Goal: Task Accomplishment & Management: Manage account settings

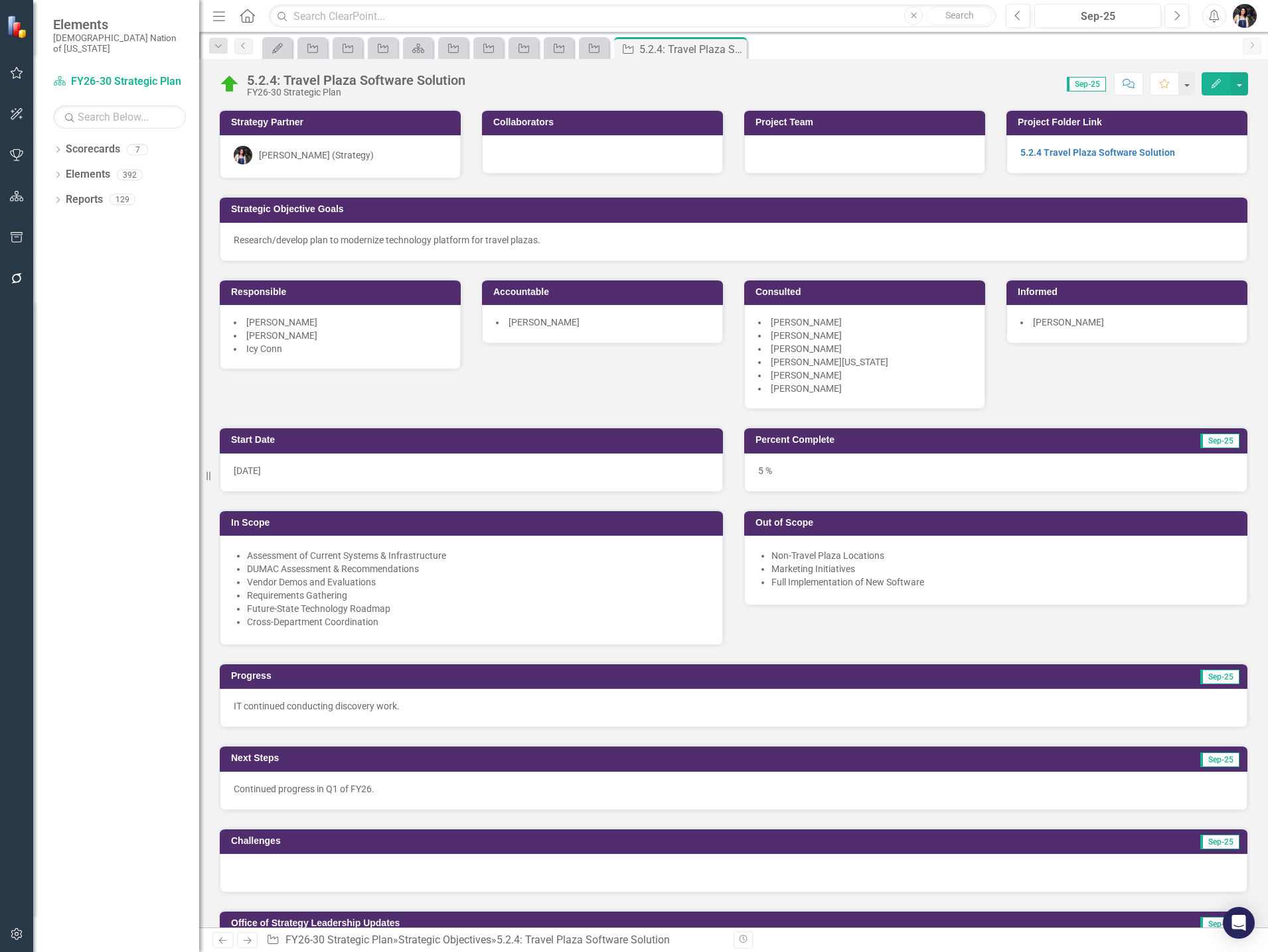
click at [212, 19] on icon "Menu" at bounding box center [219, 16] width 17 height 14
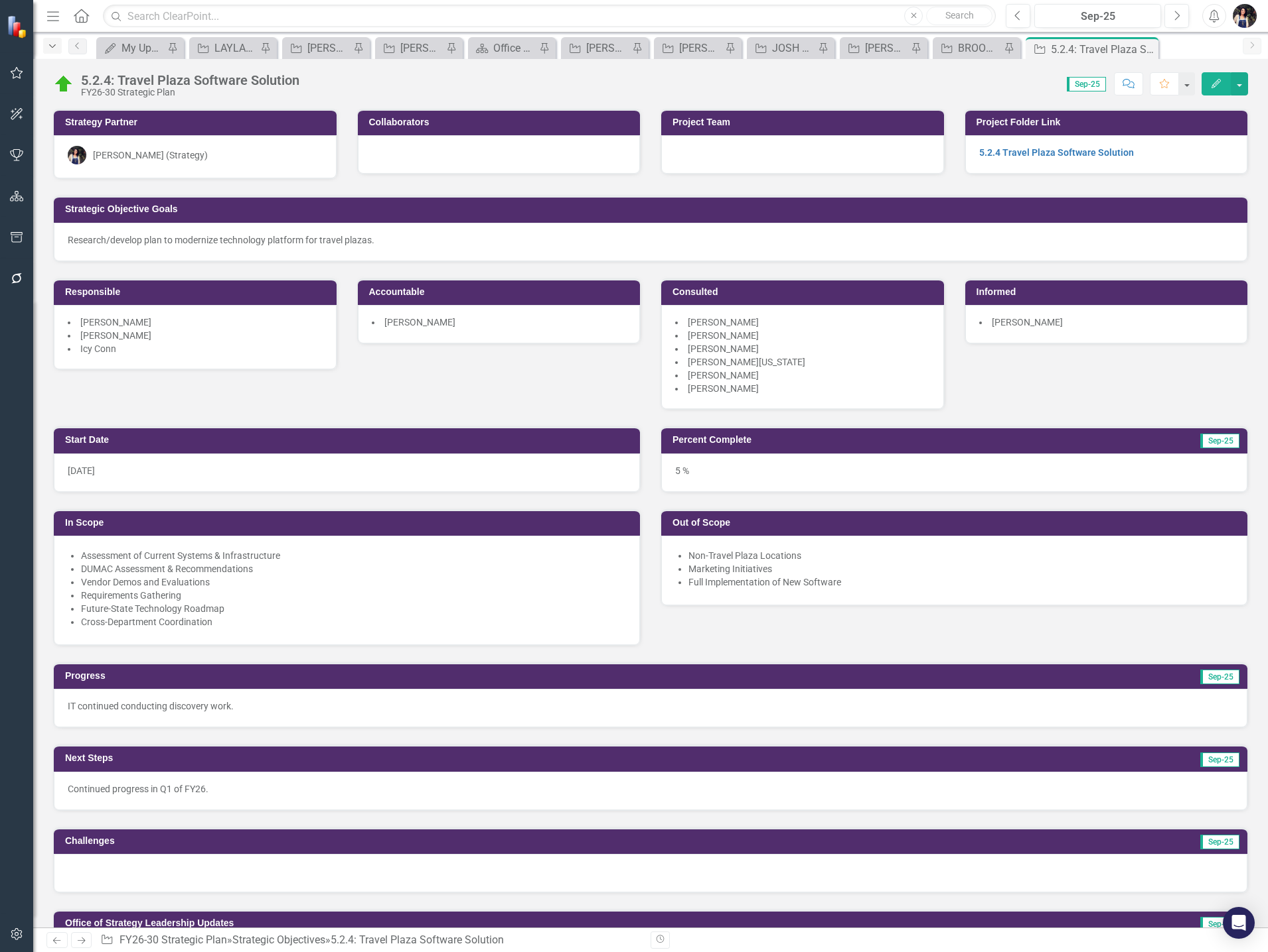
click at [51, 43] on icon "Dropdown" at bounding box center [53, 46] width 12 height 9
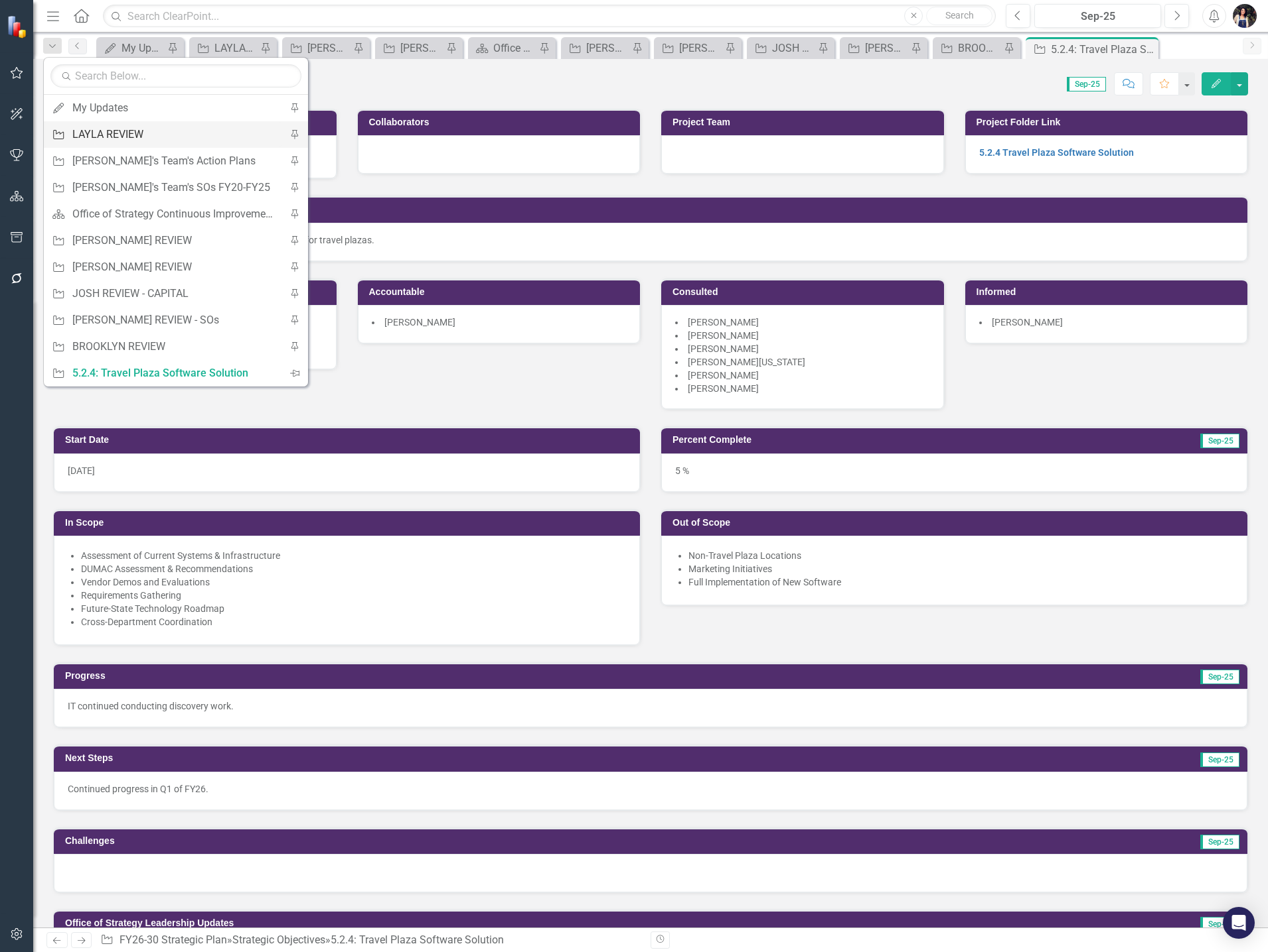
click at [103, 132] on div "LAYLA REVIEW" at bounding box center [173, 134] width 203 height 17
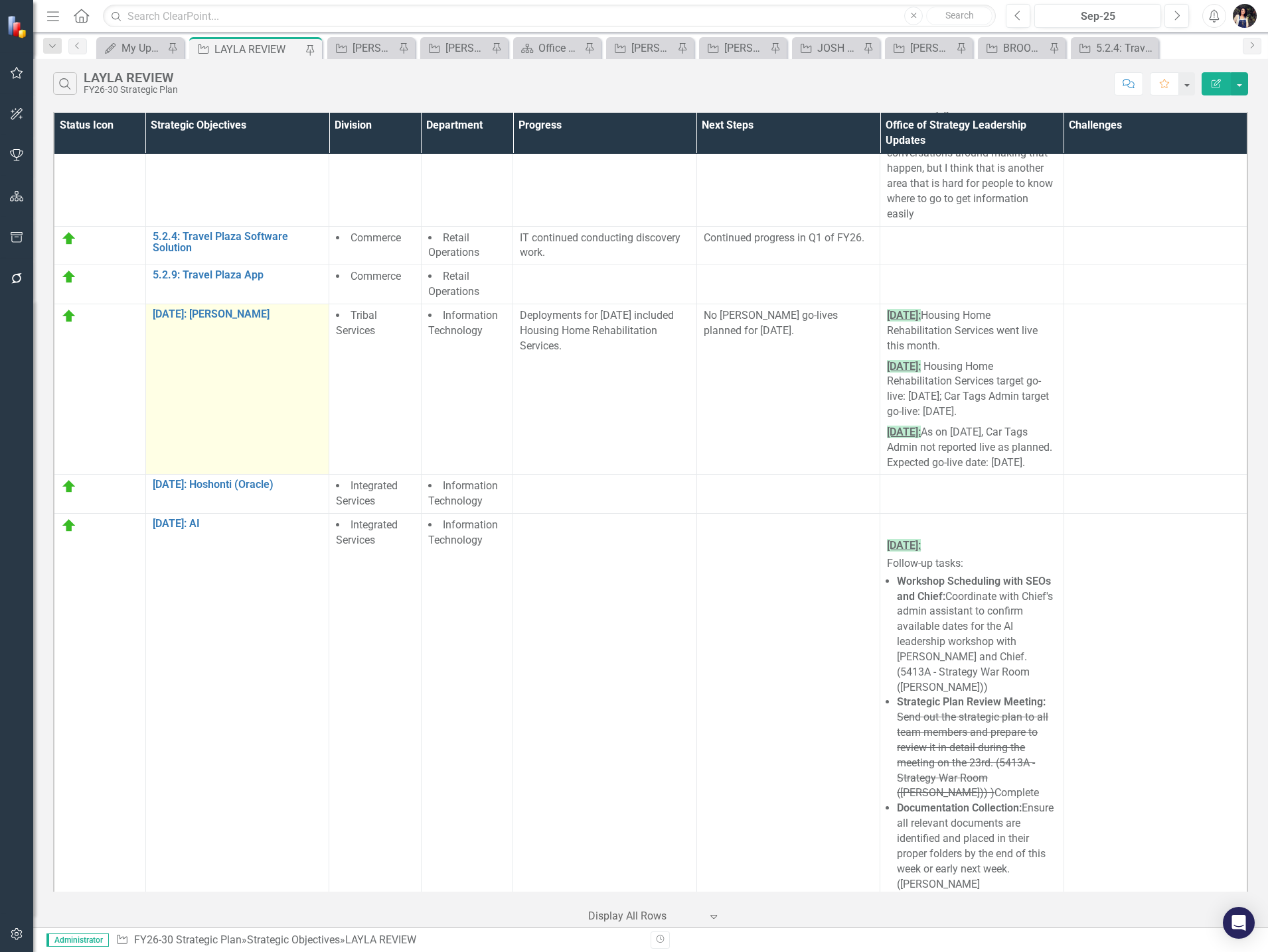
scroll to position [862, 0]
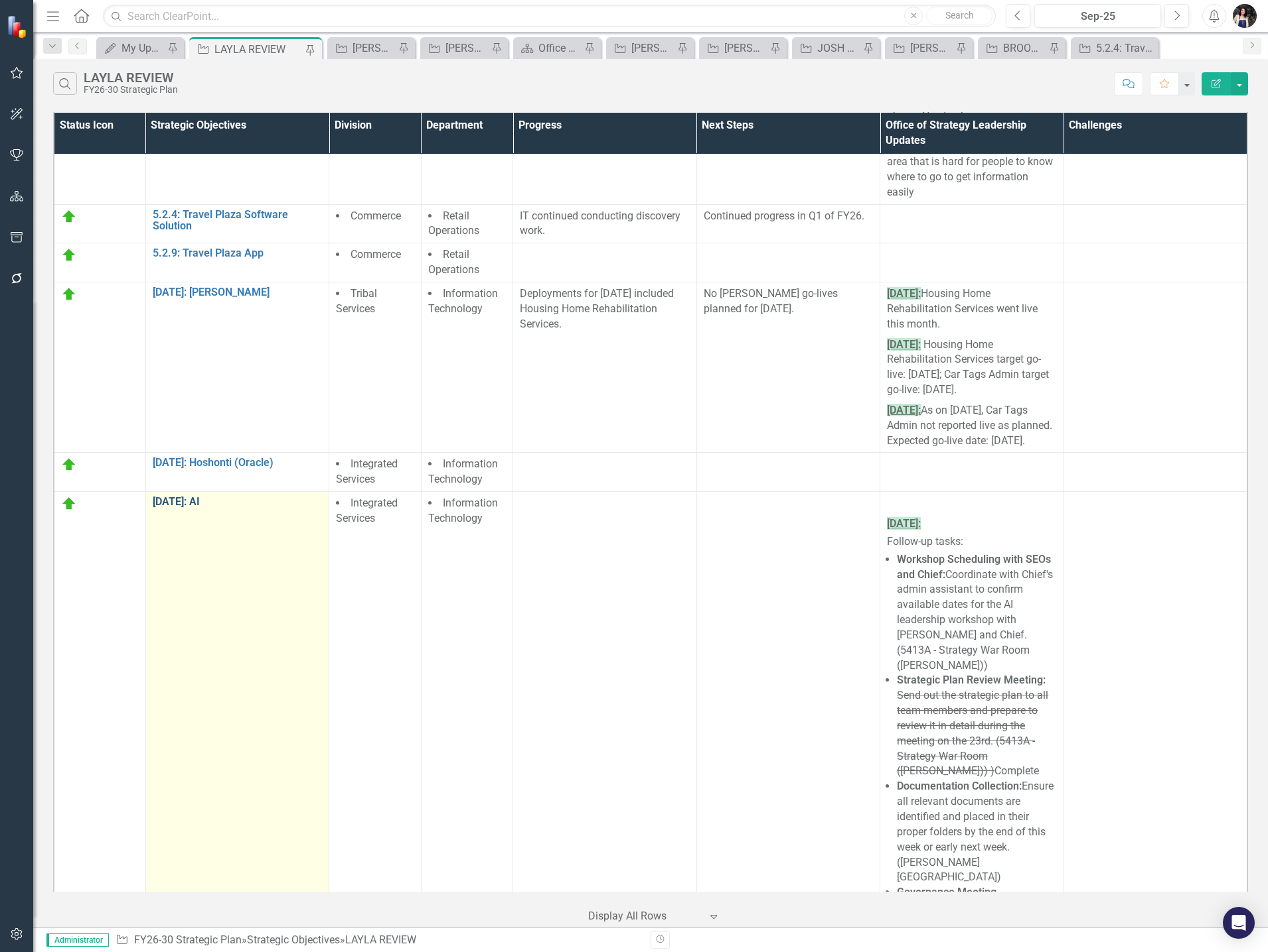
click at [195, 508] on link "[DATE]: AI" at bounding box center [238, 502] width 170 height 12
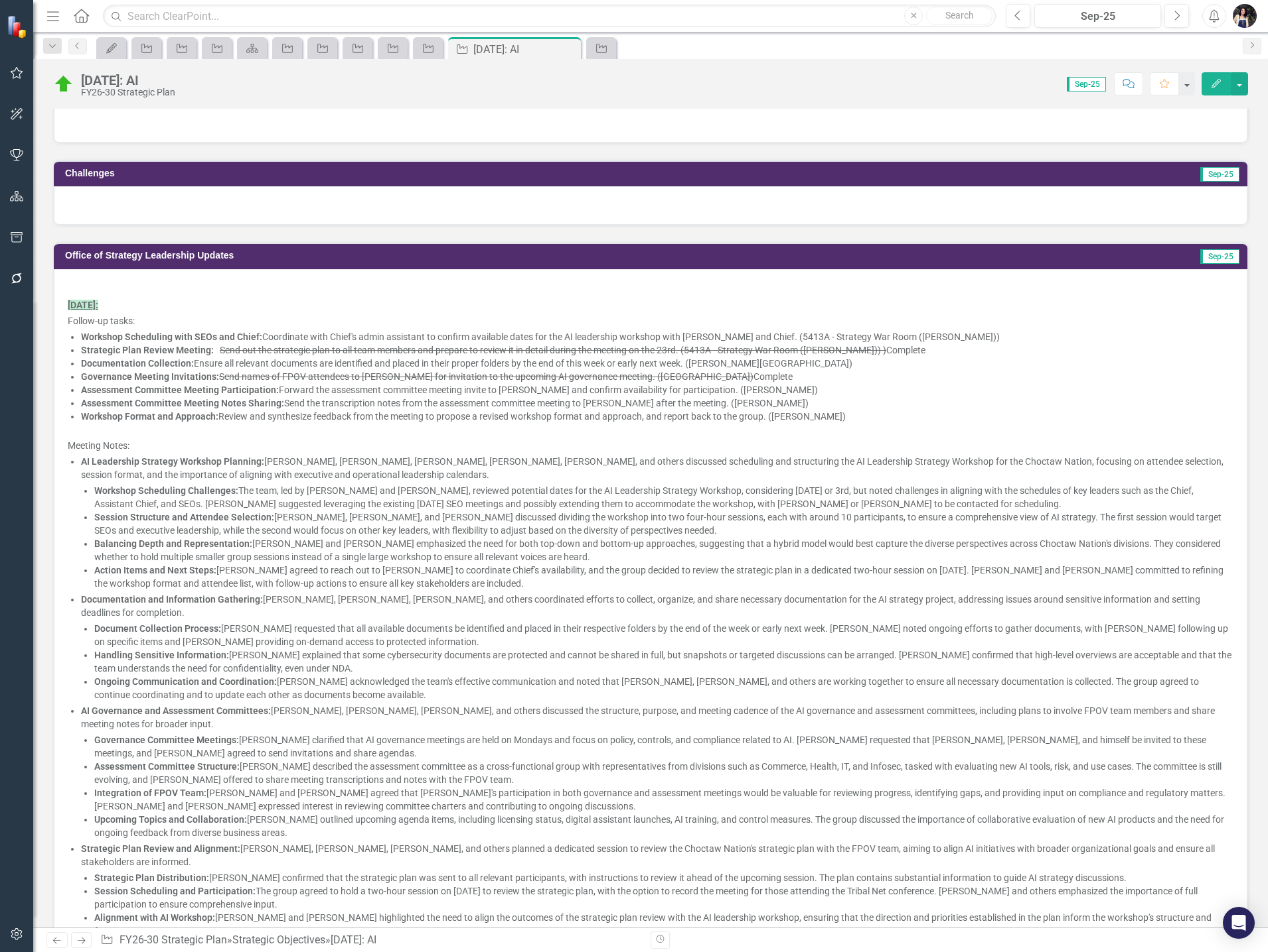
scroll to position [531, 0]
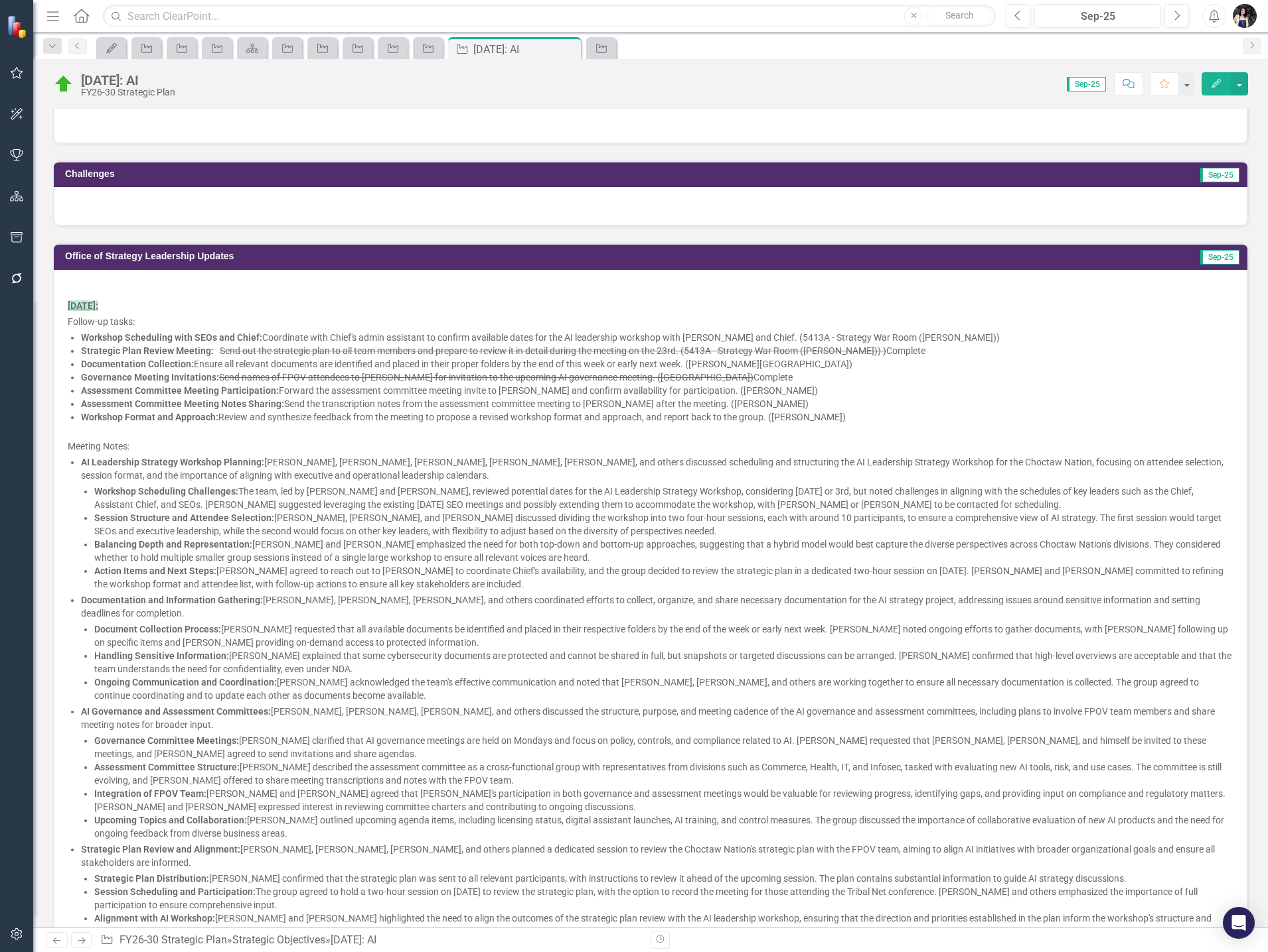
click at [174, 283] on p at bounding box center [650, 288] width 1165 height 16
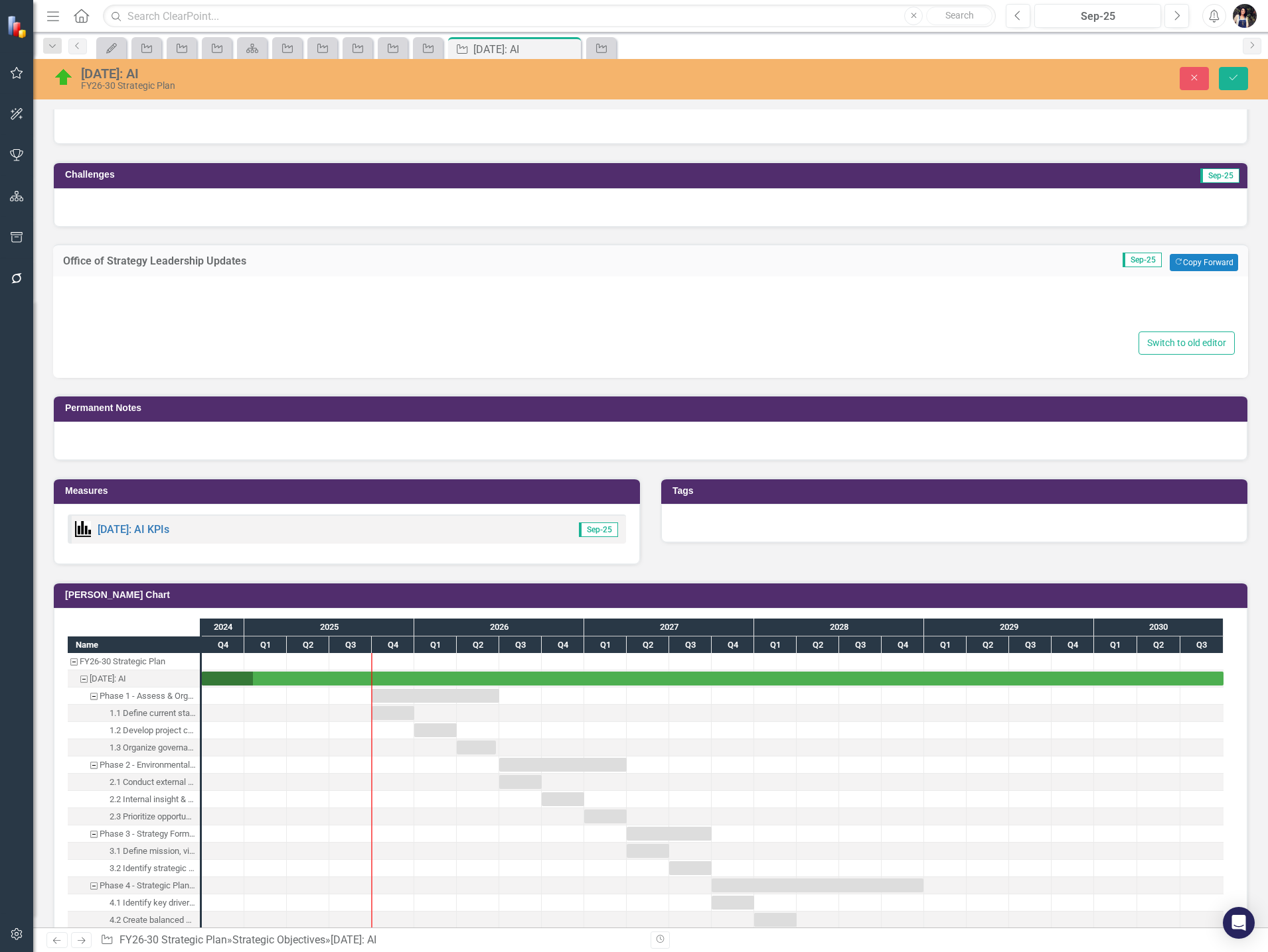
type textarea "<p>&nbsp;</p> <p><span style="text-decoration: underline; background-color: #bf…"
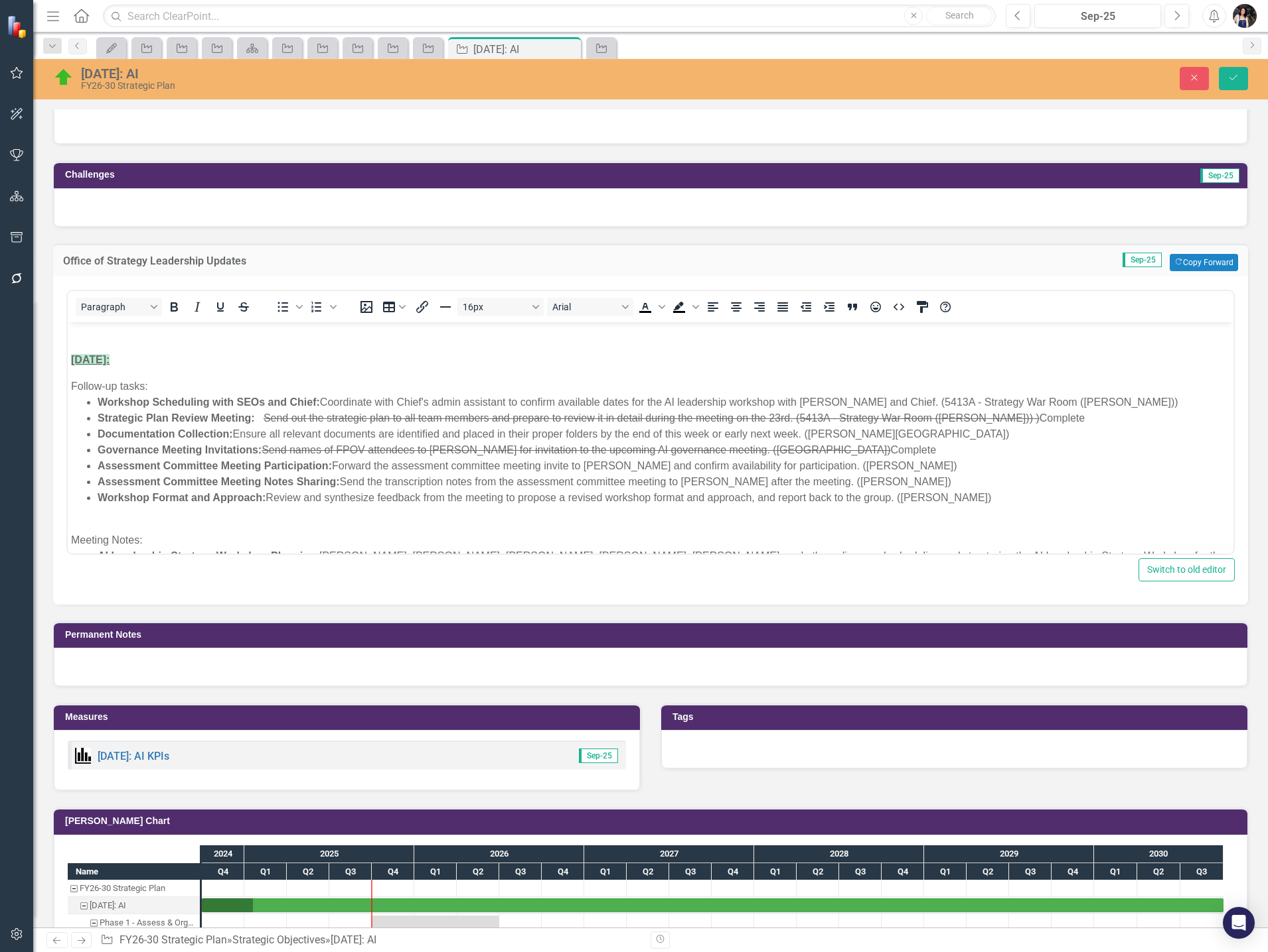
scroll to position [0, 0]
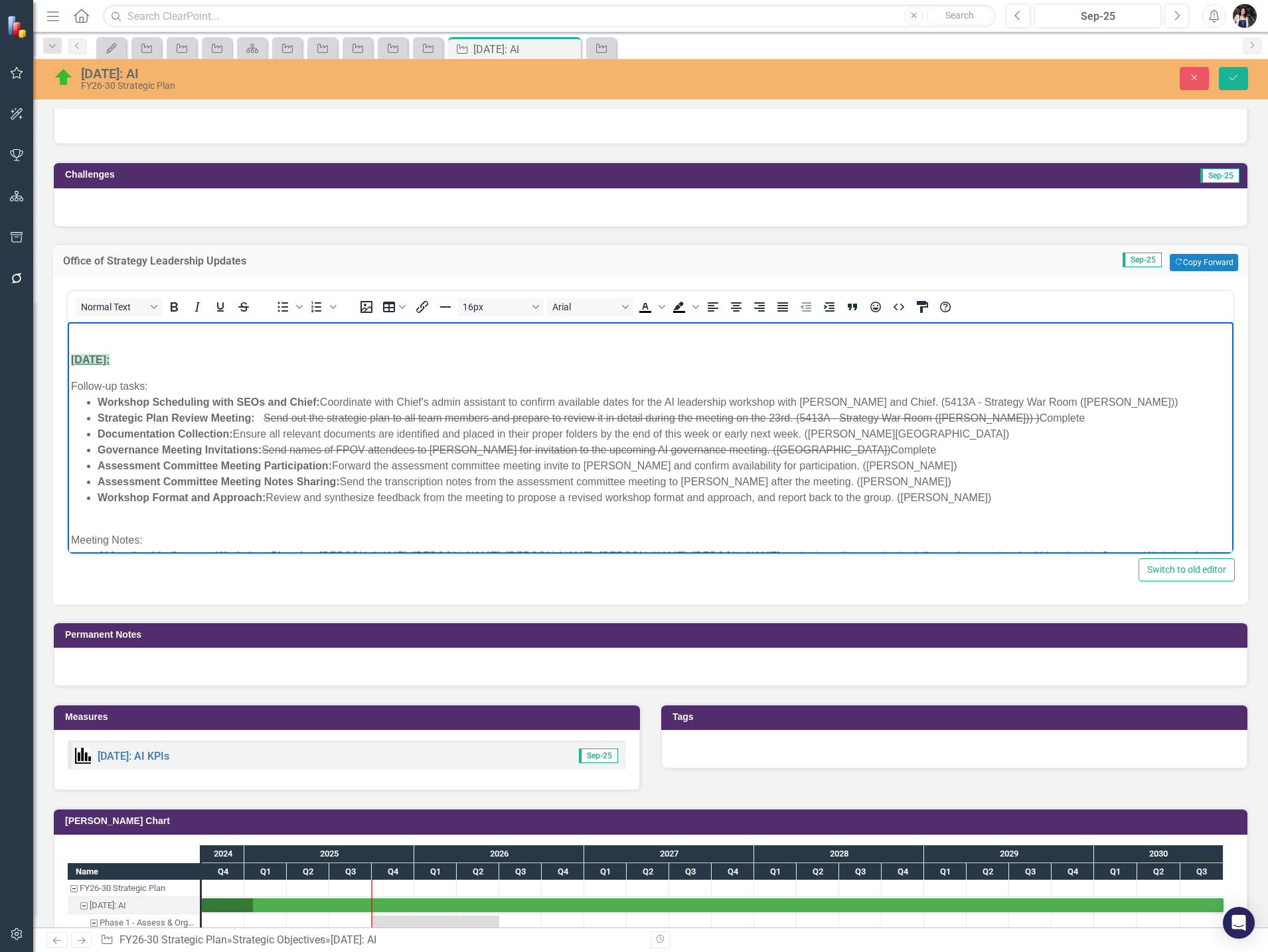
click at [104, 333] on p "Rich Text Area. Press ALT-0 for help." at bounding box center [650, 333] width 1159 height 16
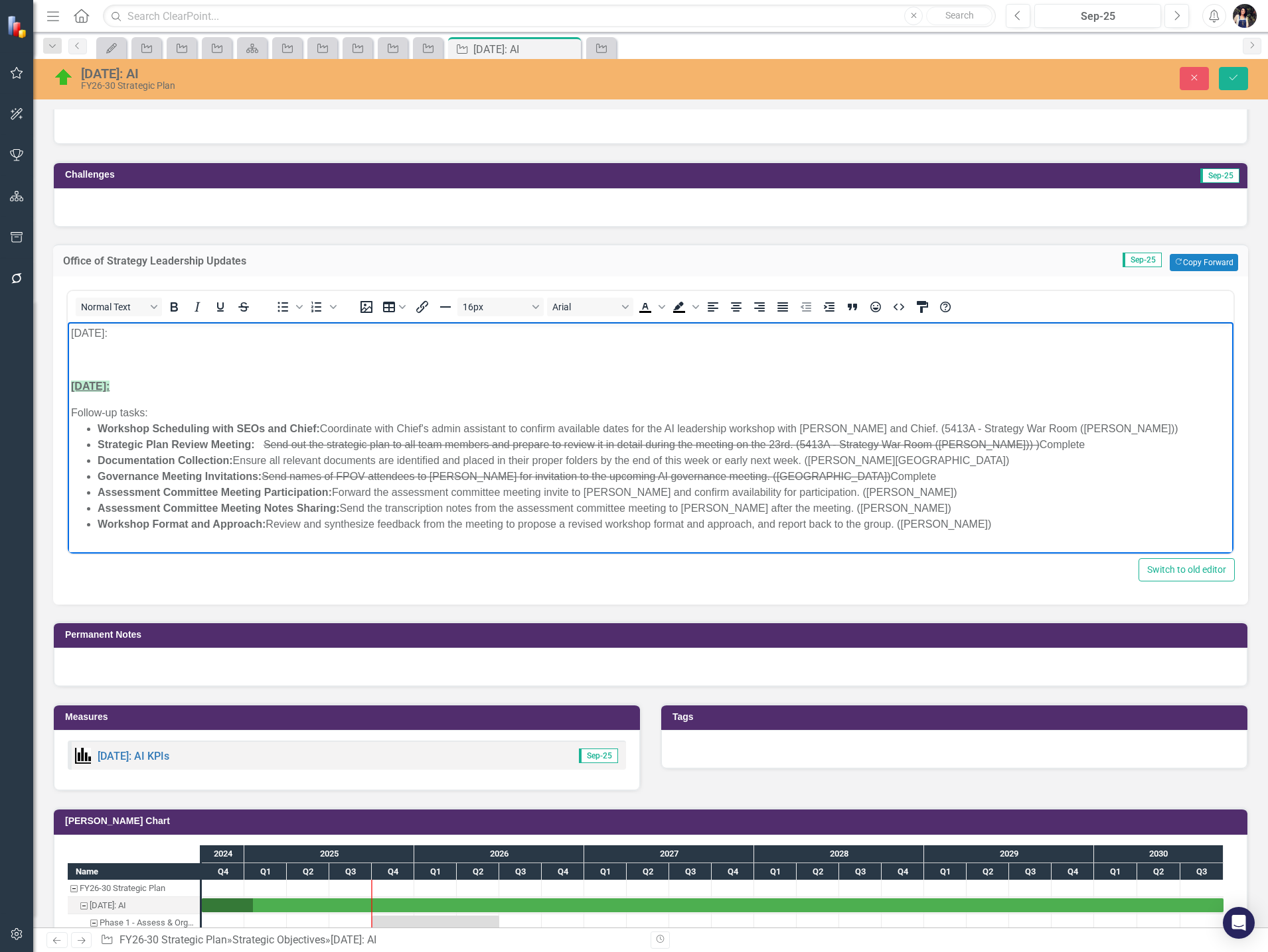
click at [88, 357] on p "Rich Text Area. Press ALT-0 for help." at bounding box center [650, 359] width 1159 height 16
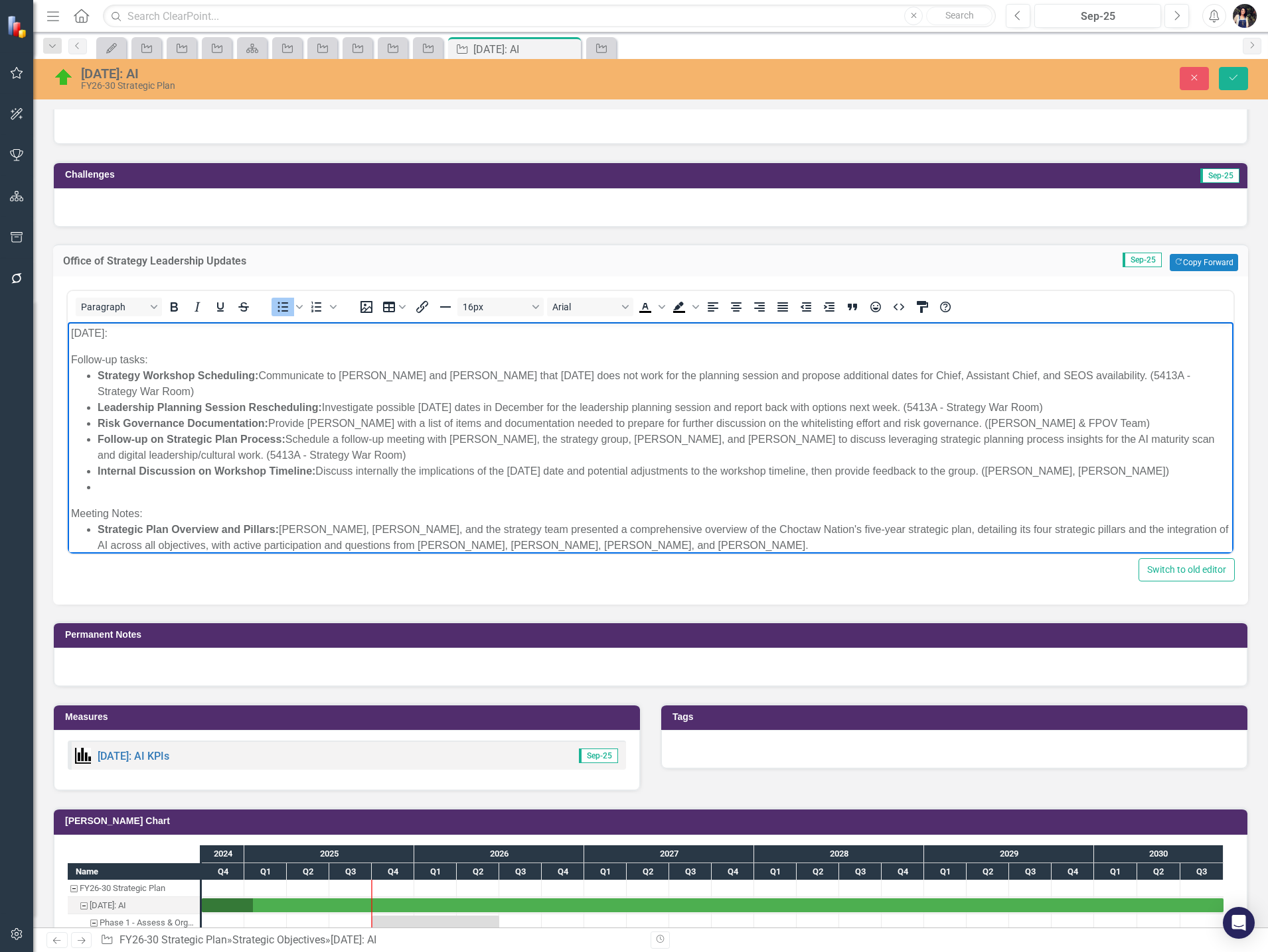
click at [96, 332] on p "[DATE]:" at bounding box center [650, 333] width 1159 height 16
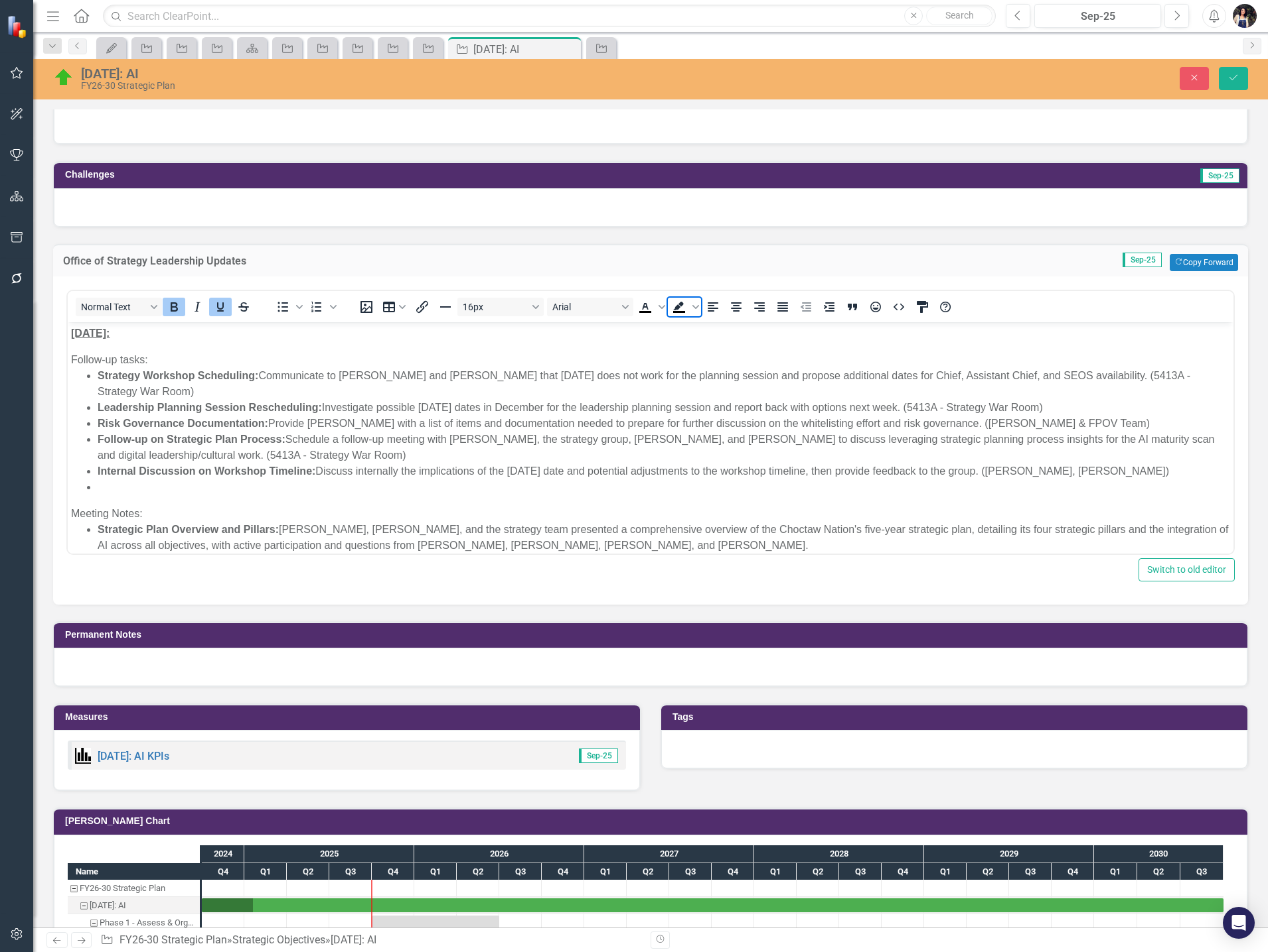
click at [687, 307] on span "Background color Black" at bounding box center [679, 306] width 23 height 19
click at [694, 312] on span "Background color Black" at bounding box center [695, 306] width 11 height 19
click at [682, 331] on div "Light Green" at bounding box center [678, 327] width 16 height 16
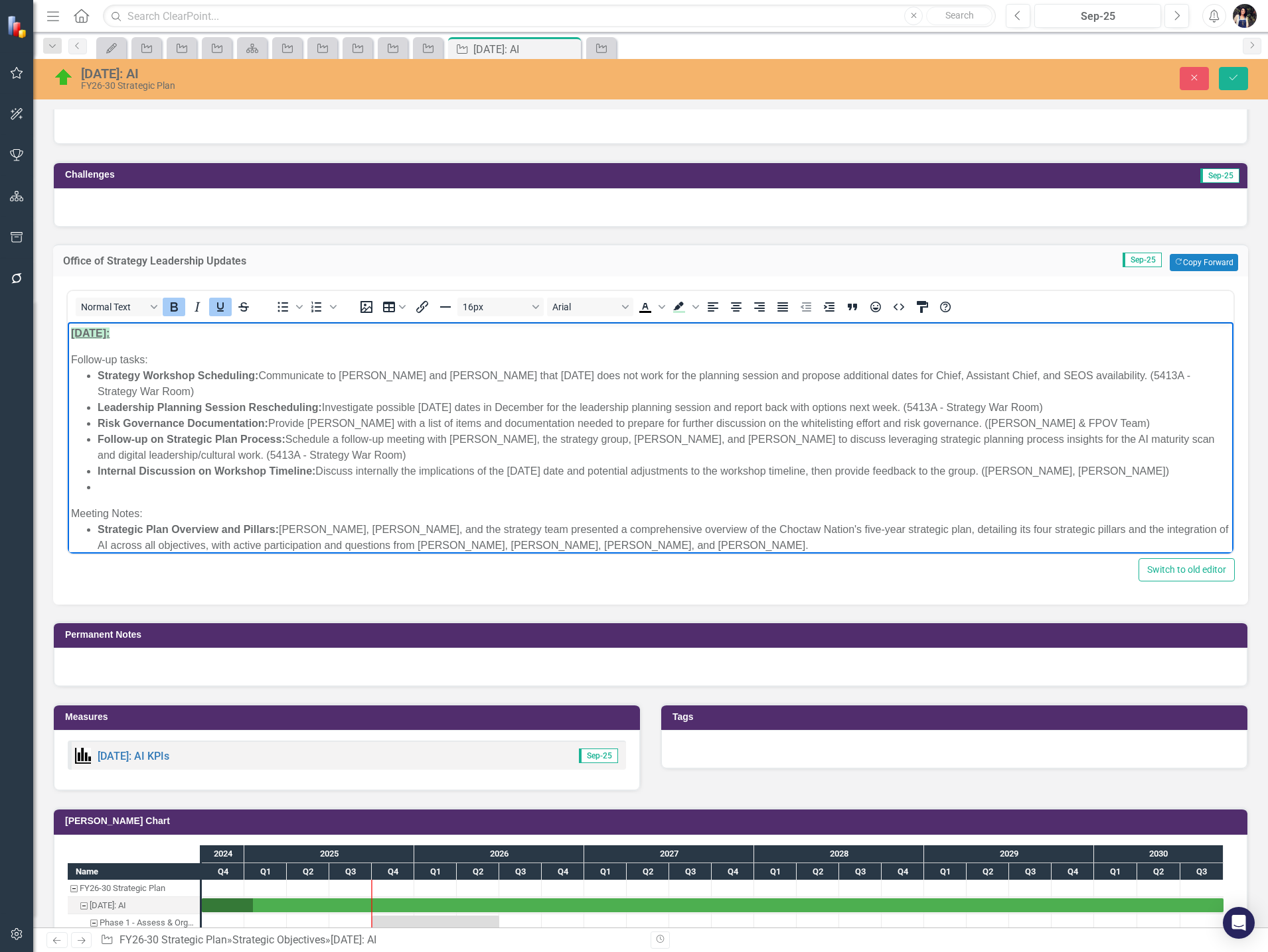
click at [333, 415] on li "Risk Governance Documentation: Provide [PERSON_NAME] with a list of items and d…" at bounding box center [664, 423] width 1132 height 16
click at [333, 479] on div "Rich Text Area. Press ALT-0 for help." at bounding box center [664, 487] width 1132 height 16
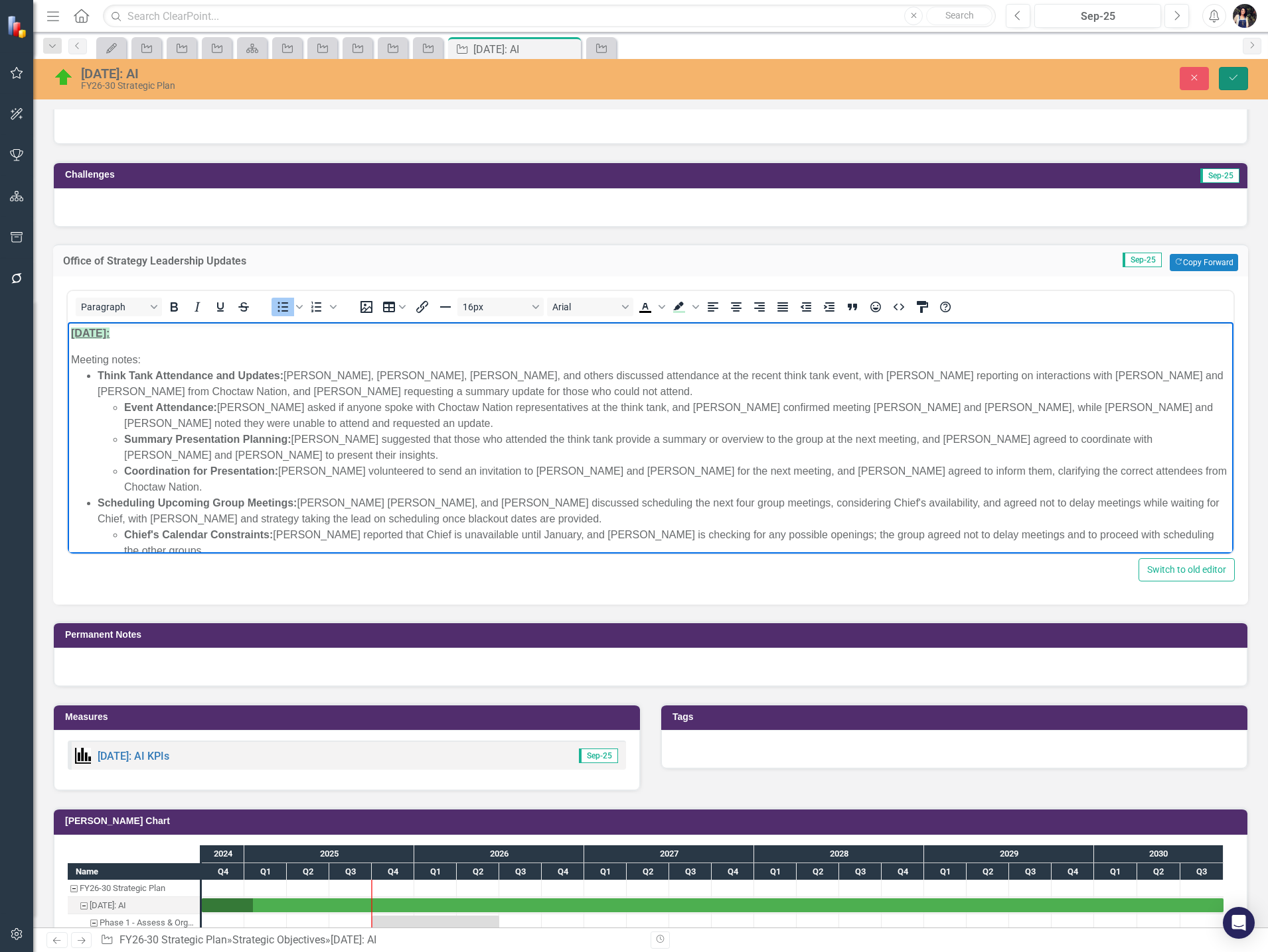
click at [941, 88] on button "Save" at bounding box center [1232, 78] width 29 height 23
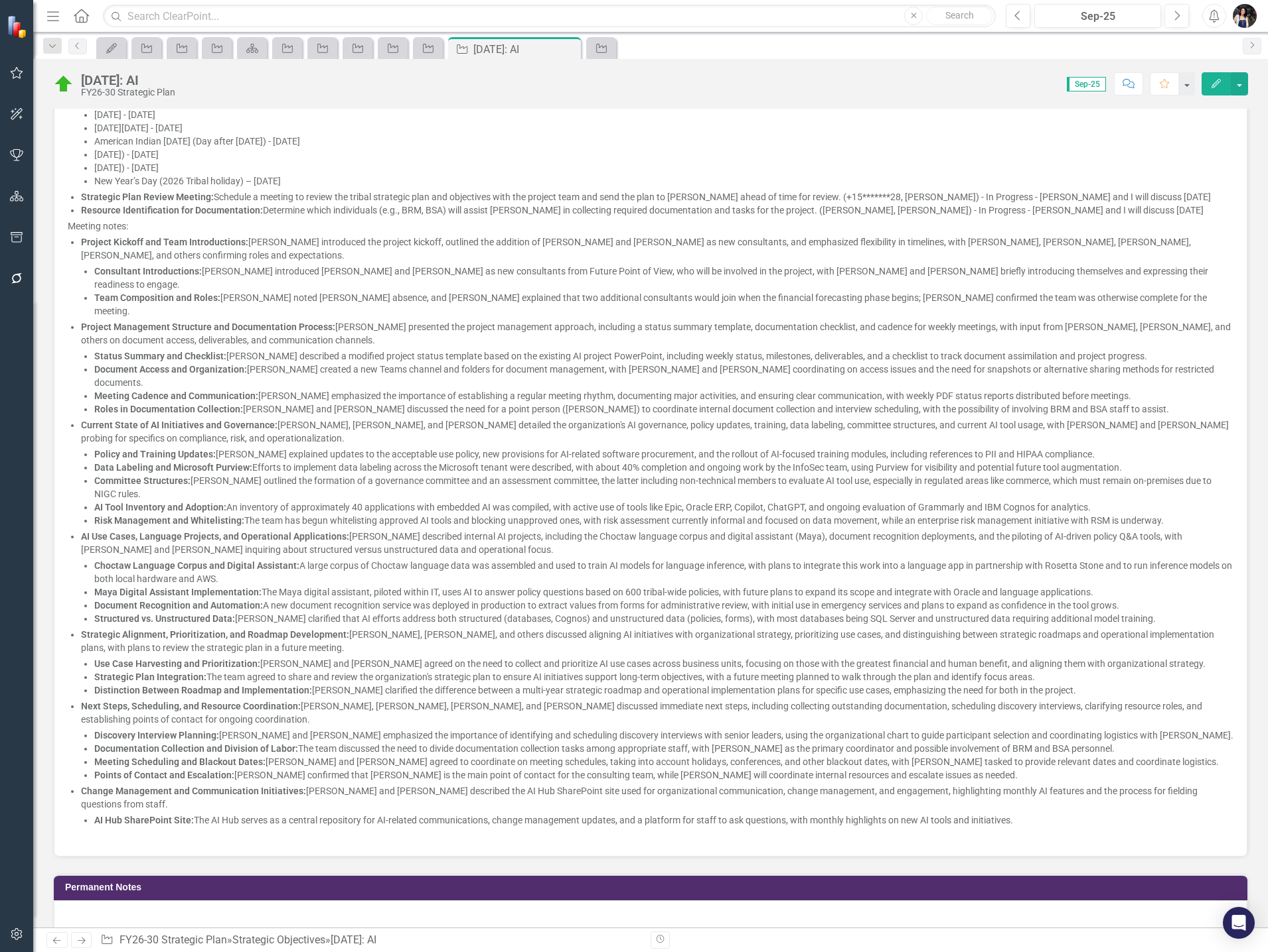
scroll to position [2321, 0]
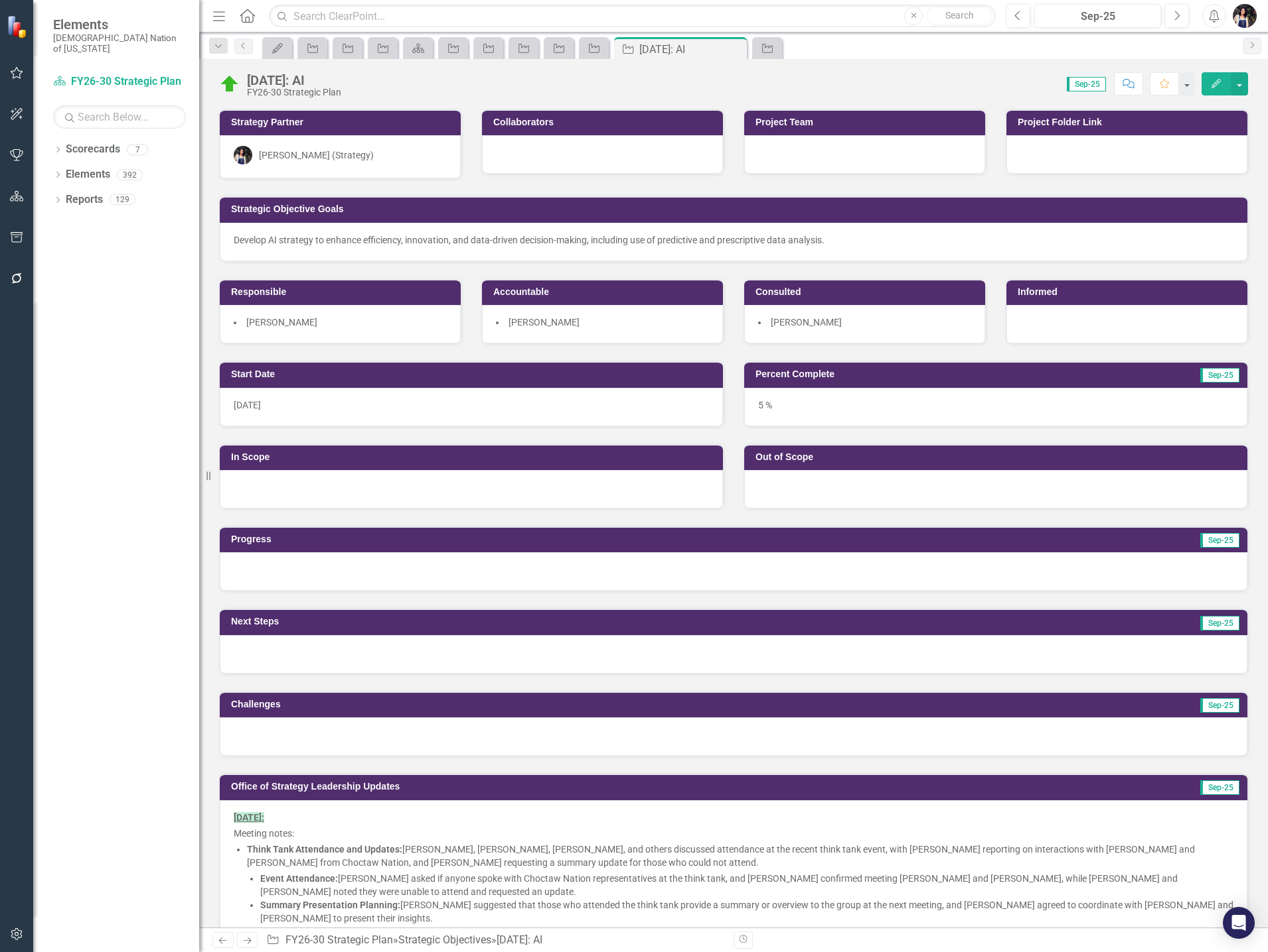
click at [344, 580] on div at bounding box center [733, 572] width 1027 height 39
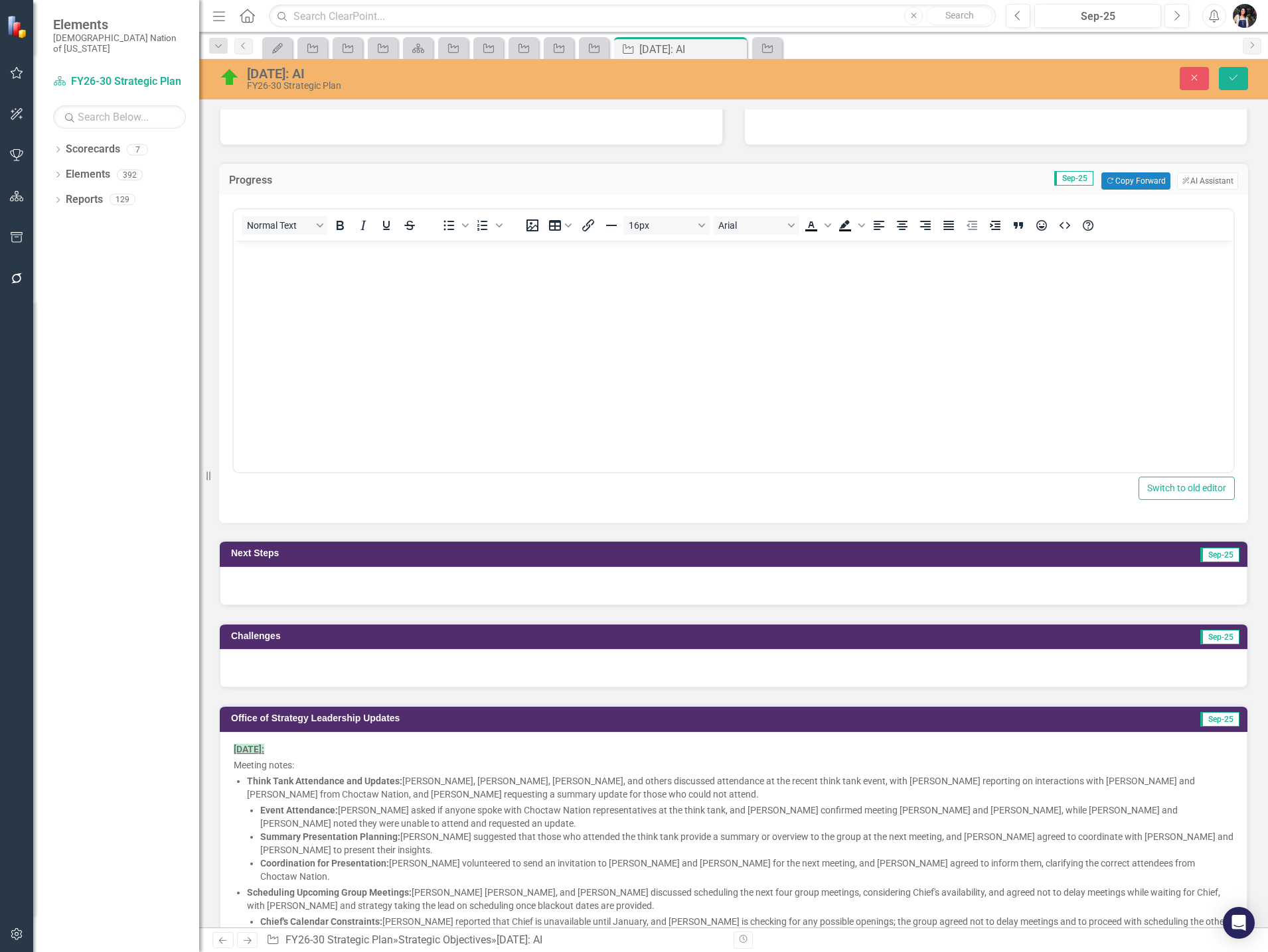
scroll to position [464, 0]
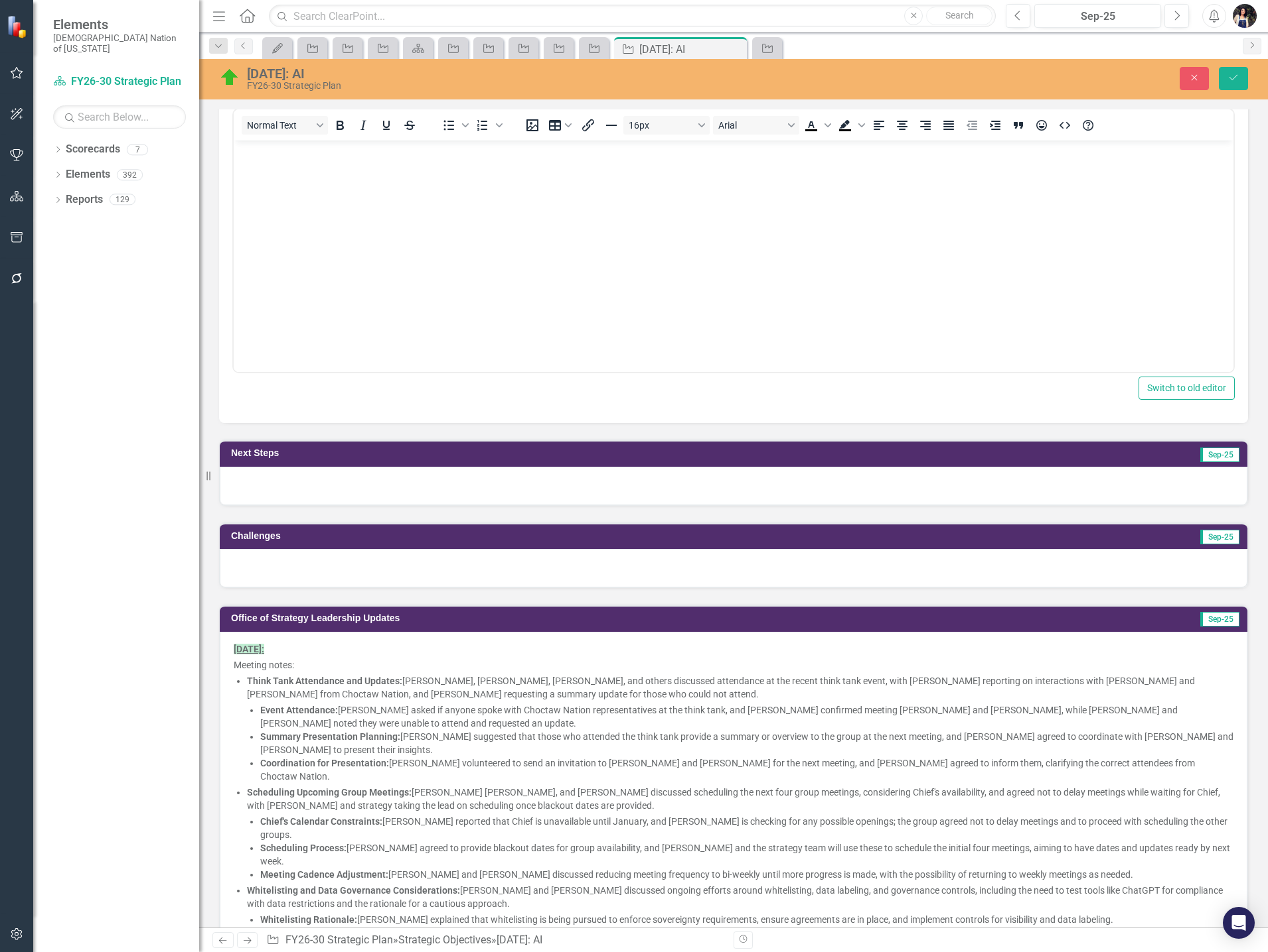
click at [1111, 696] on li "Think Tank Attendance and Updates: Chad, Kevin, Lindsay Cavallo, and others dis…" at bounding box center [740, 688] width 986 height 27
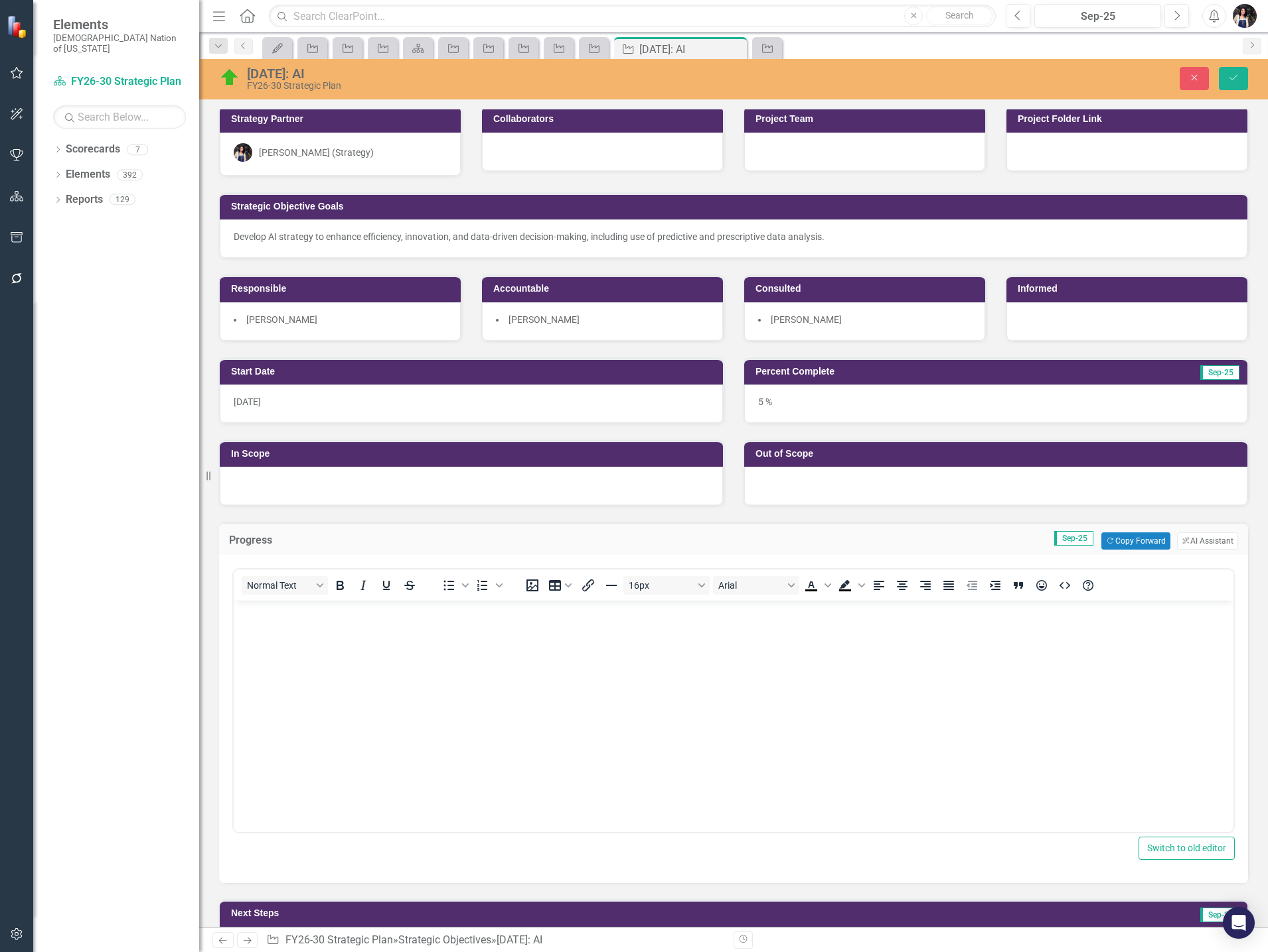
scroll to position [0, 0]
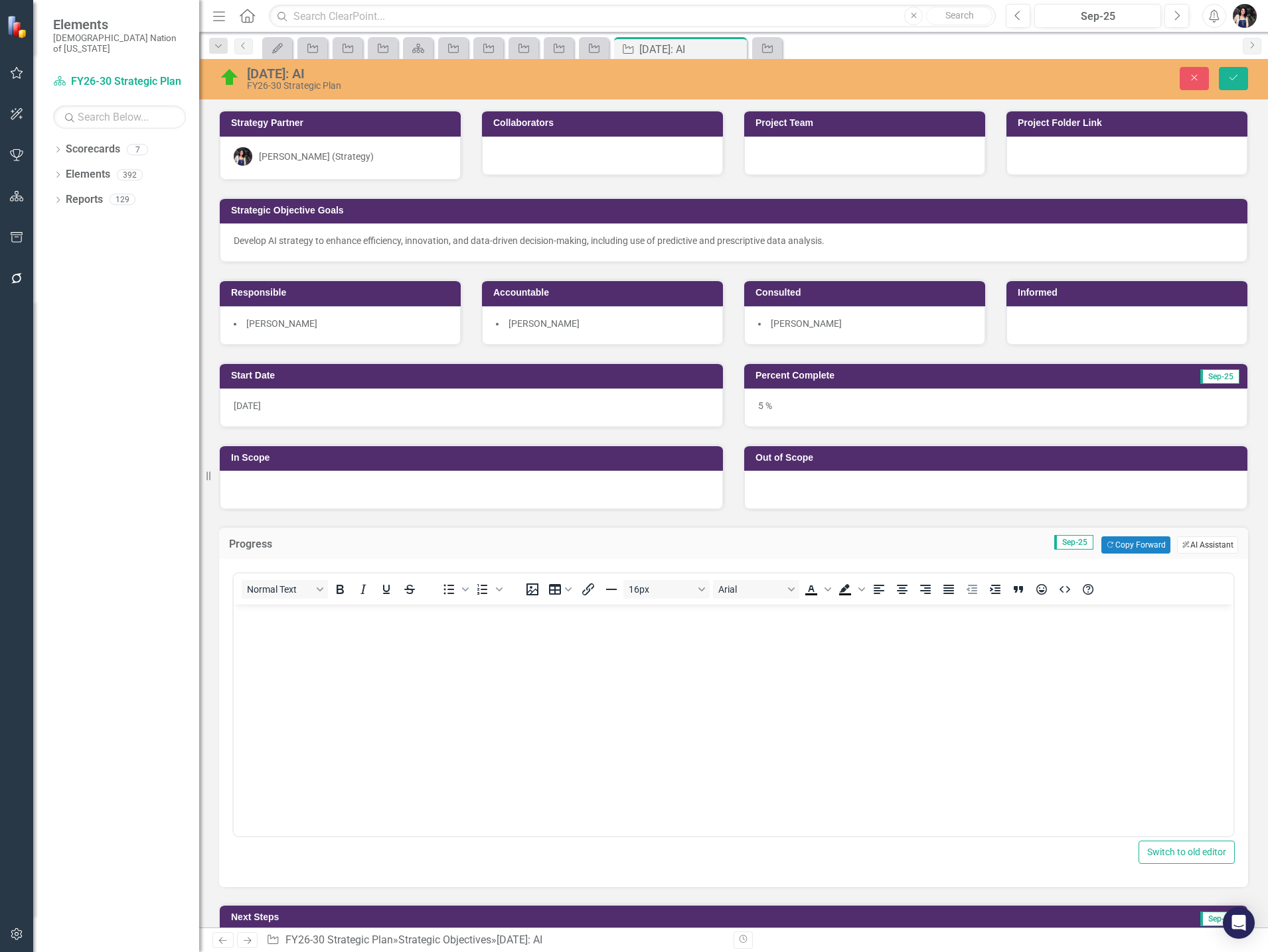
click at [1191, 545] on button "ClearPoint AI AI Assistant" at bounding box center [1206, 545] width 61 height 17
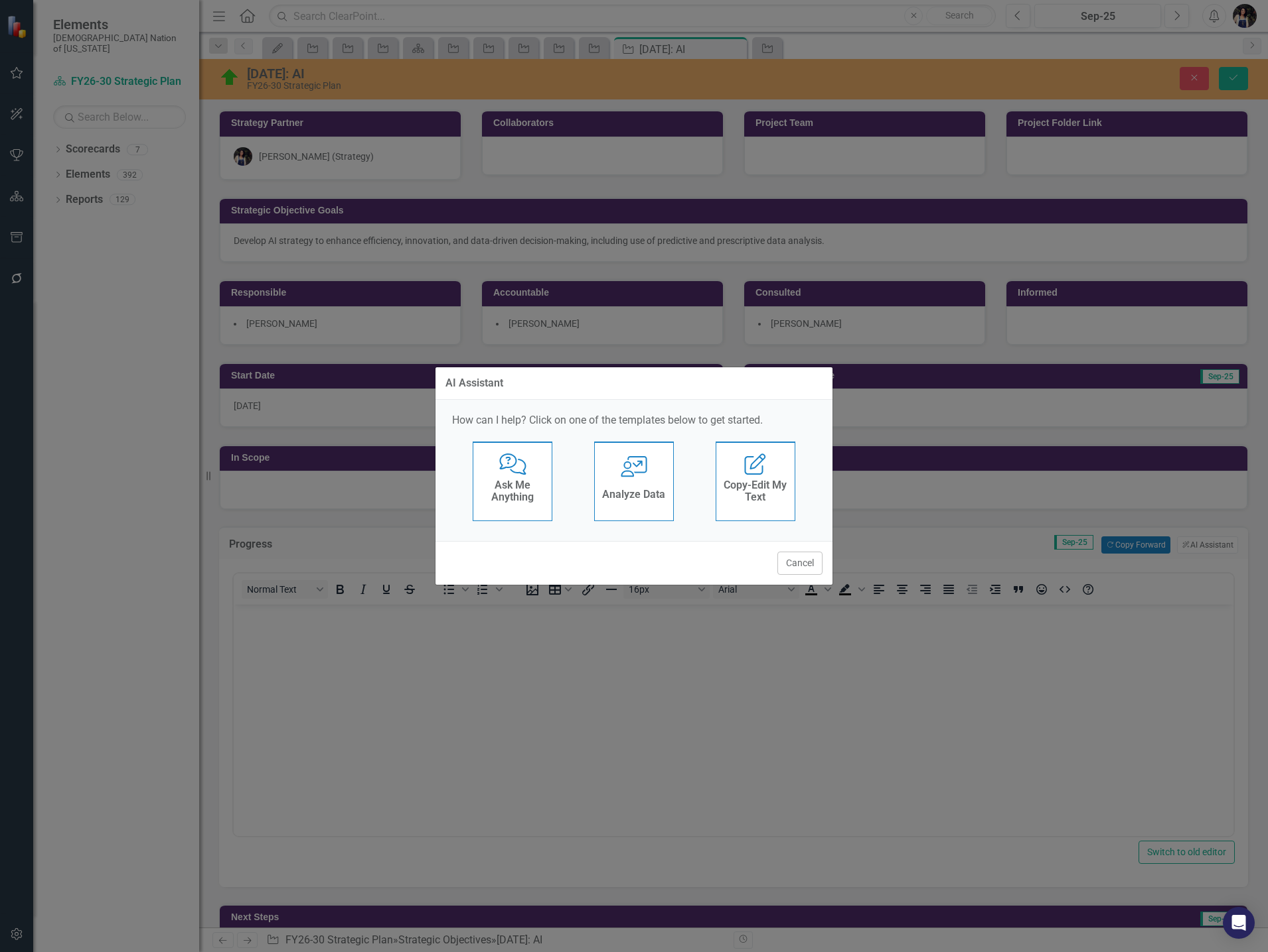
click at [852, 829] on div "AI Assistant How can I help? Click on one of the templates below to get started…" at bounding box center [634, 476] width 1268 height 952
click at [806, 565] on button "Cancel" at bounding box center [799, 563] width 45 height 23
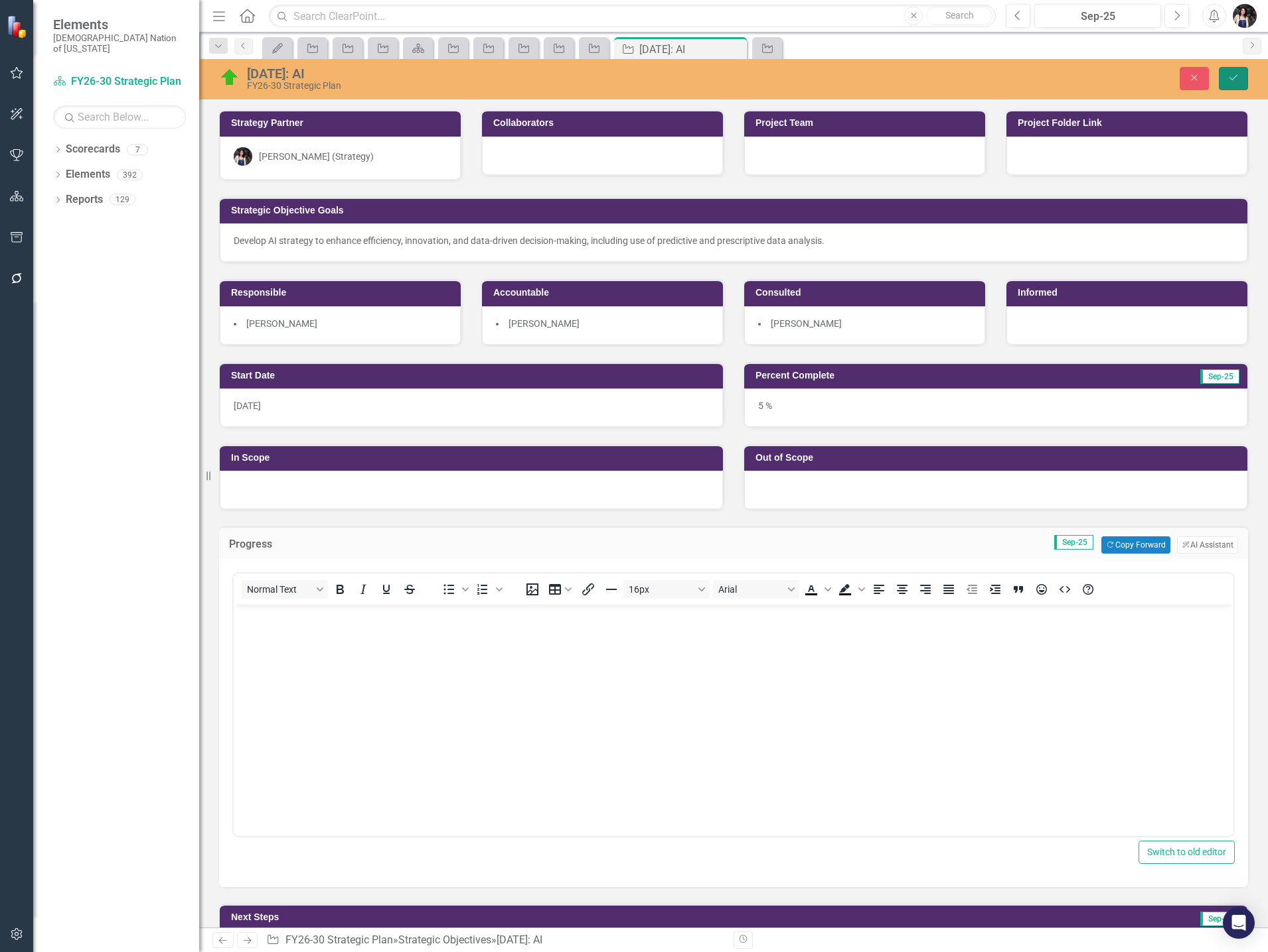
click at [1233, 76] on icon "Save" at bounding box center [1233, 77] width 12 height 9
